Goal: Information Seeking & Learning: Understand process/instructions

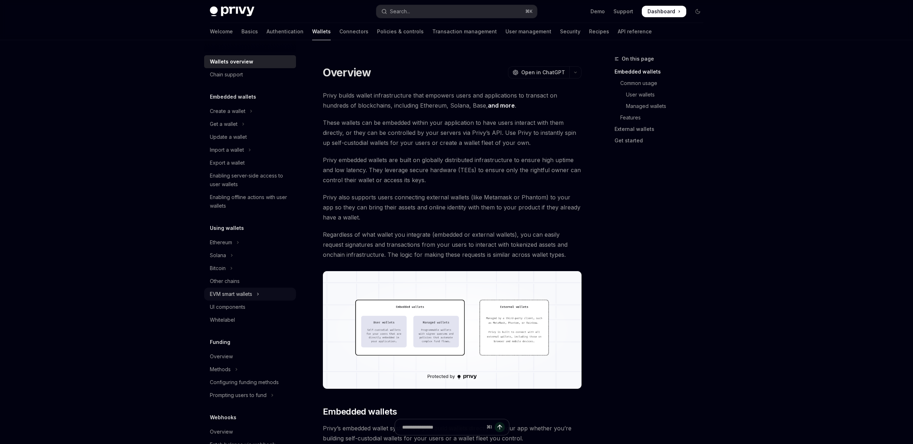
click at [244, 298] on div "EVM smart wallets" at bounding box center [231, 294] width 42 height 9
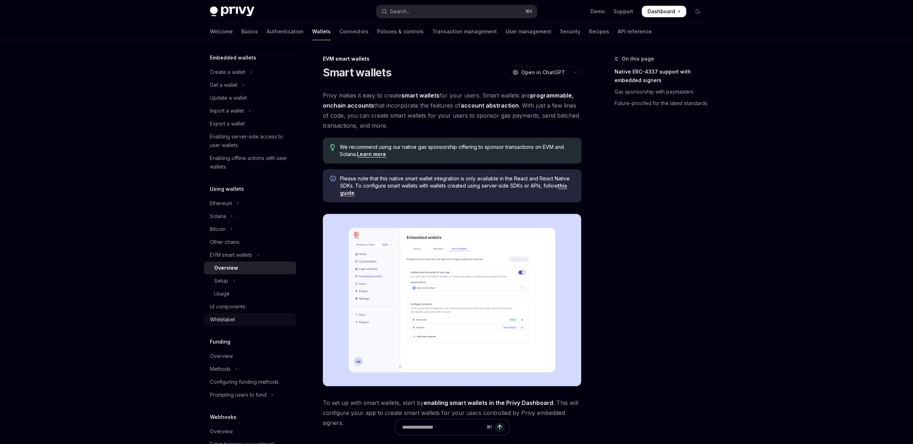
scroll to position [57, 0]
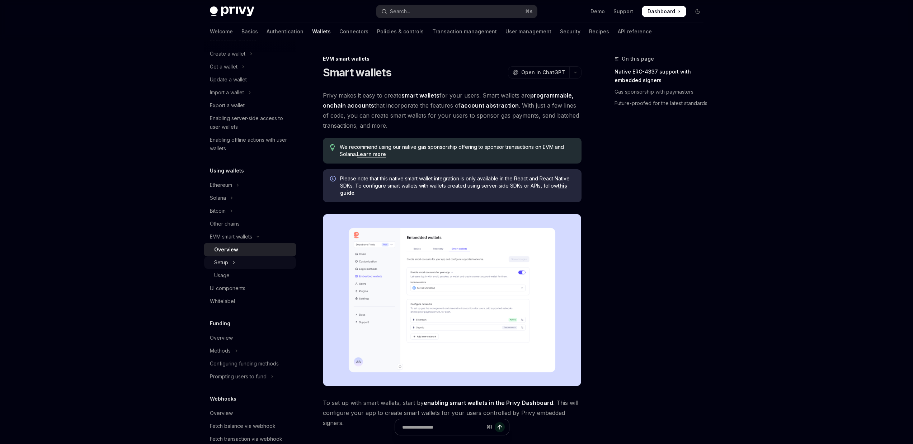
click at [234, 260] on icon "Toggle Setup section" at bounding box center [233, 262] width 3 height 9
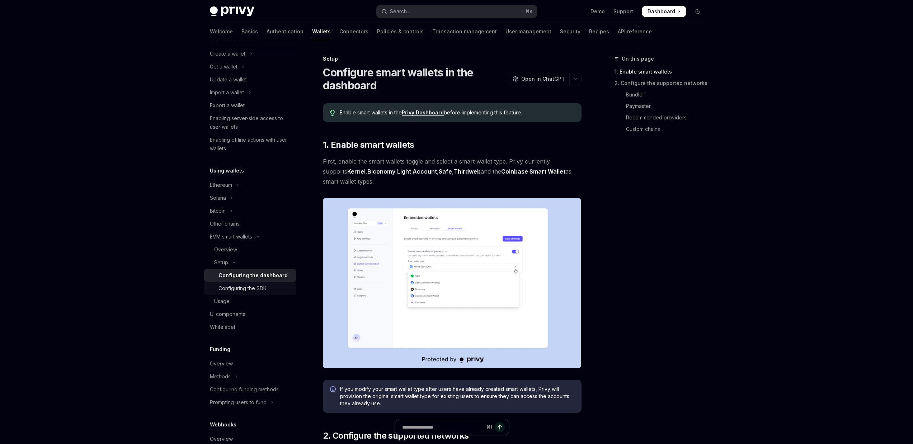
click at [243, 292] on div "Configuring the SDK" at bounding box center [242, 288] width 48 height 9
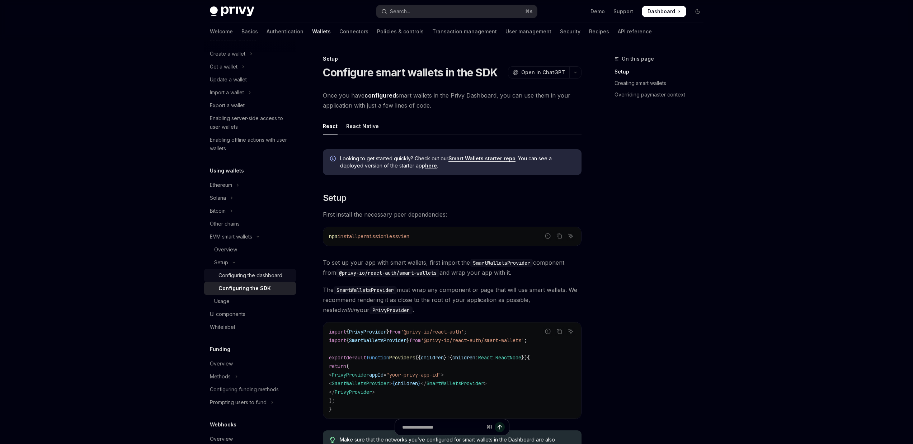
click at [247, 280] on link "Configuring the dashboard" at bounding box center [250, 275] width 92 height 13
type textarea "*"
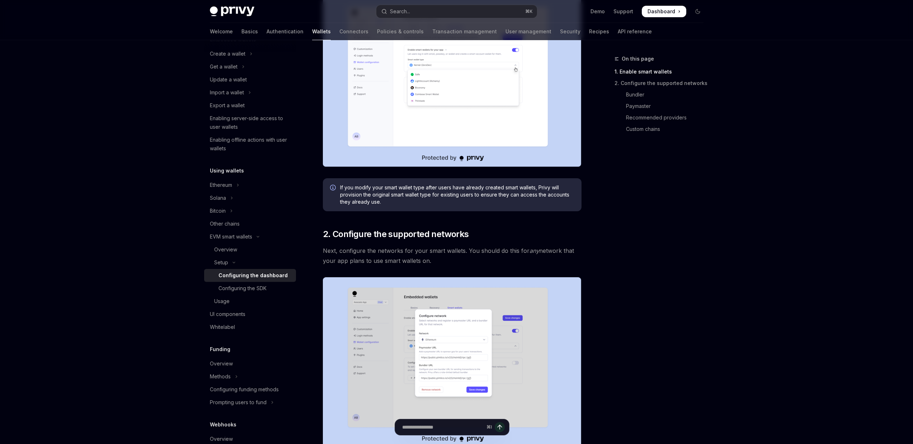
scroll to position [201, 0]
